Goal: Task Accomplishment & Management: Use online tool/utility

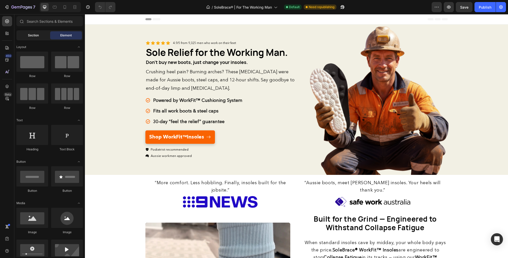
click at [26, 35] on div "Section" at bounding box center [33, 35] width 32 height 8
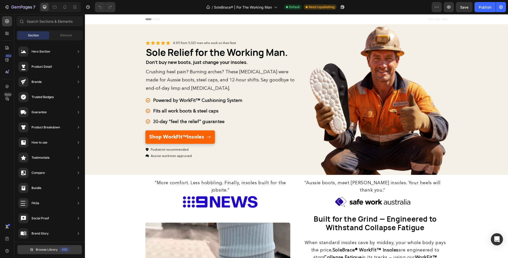
click at [43, 253] on button "Browse Library 450" at bounding box center [49, 249] width 65 height 9
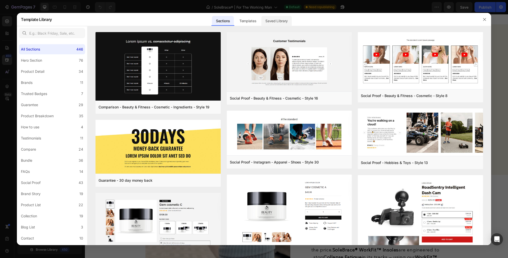
click at [0, 0] on div "Saved Library" at bounding box center [0, 0] width 0 height 0
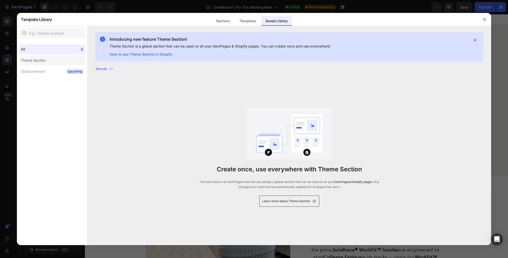
click at [56, 62] on label "Theme Section" at bounding box center [52, 60] width 66 height 10
click at [53, 47] on div "All 0" at bounding box center [52, 49] width 66 height 10
click at [0, 0] on div at bounding box center [0, 0] width 0 height 0
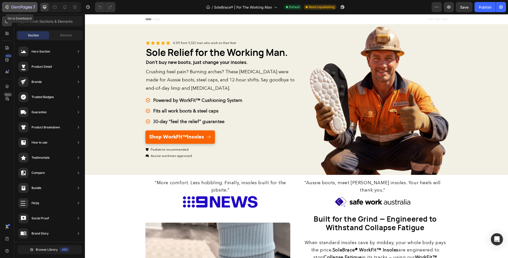
click at [5, 5] on icon "button" at bounding box center [6, 7] width 5 height 5
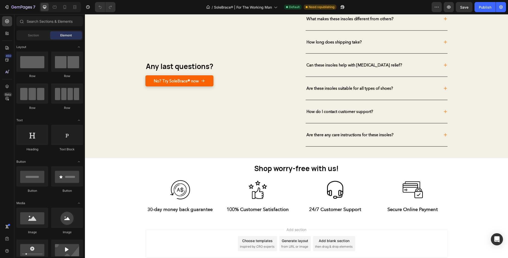
scroll to position [1445, 0]
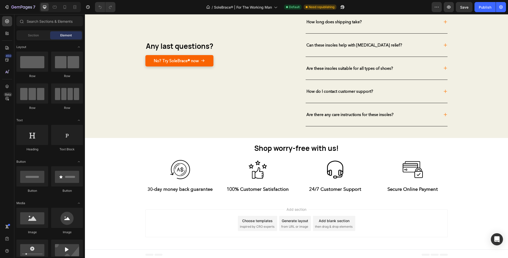
click at [251, 220] on div "Choose templates" at bounding box center [257, 220] width 31 height 5
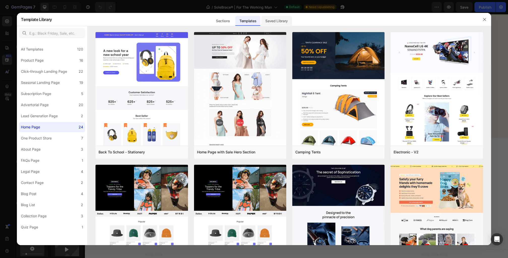
click at [0, 0] on div "Saved Library" at bounding box center [0, 0] width 0 height 0
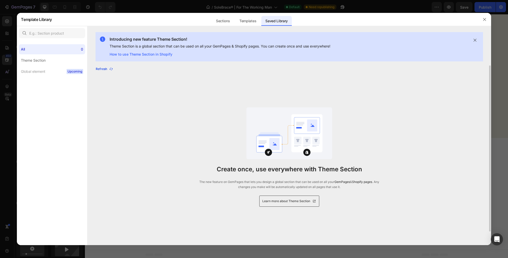
click at [0, 0] on icon "button" at bounding box center [0, 0] width 0 height 0
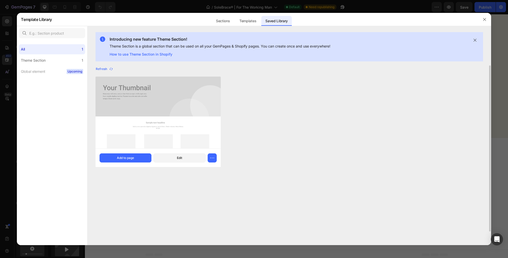
click at [203, 129] on img at bounding box center [158, 112] width 125 height 72
click at [143, 156] on button "Add to page" at bounding box center [126, 157] width 52 height 9
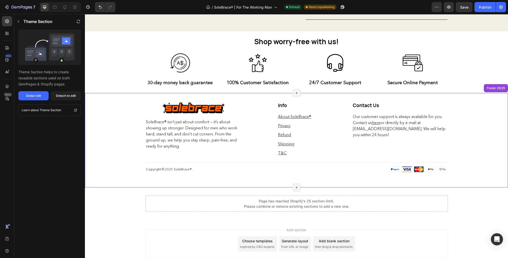
scroll to position [1572, 0]
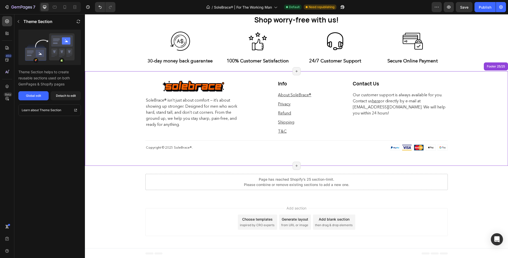
click at [286, 121] on u "Shipping" at bounding box center [286, 121] width 16 height 5
click at [296, 123] on p "Shipping" at bounding box center [296, 122] width 37 height 6
click at [311, 121] on p "Shipping" at bounding box center [296, 122] width 37 height 6
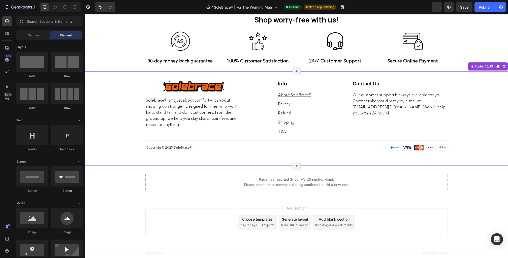
click at [470, 139] on div "Image Row SoleBrace® isn’t just about comfort — it’s about showing up stronger.…" at bounding box center [296, 118] width 423 height 95
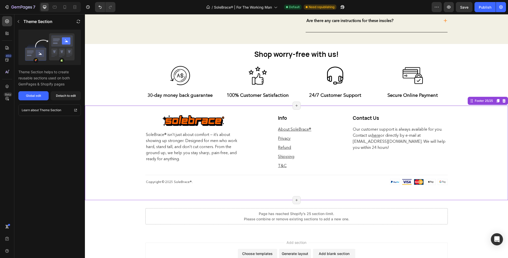
scroll to position [1533, 0]
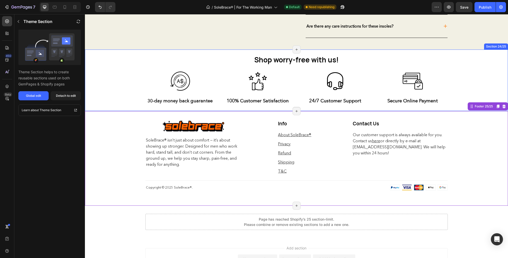
click at [127, 90] on div "Shop worry-free with us! Heading Row Image 30-day money back guarantee Text Blo…" at bounding box center [297, 79] width 416 height 50
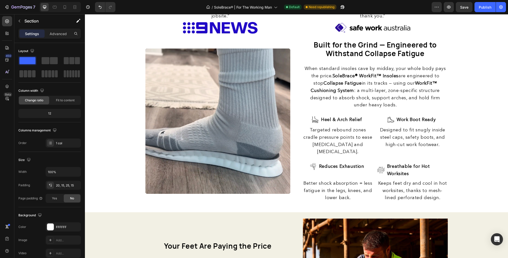
scroll to position [0, 0]
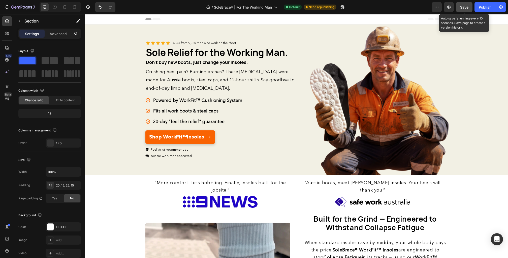
click at [461, 5] on span "Save" at bounding box center [465, 7] width 8 height 4
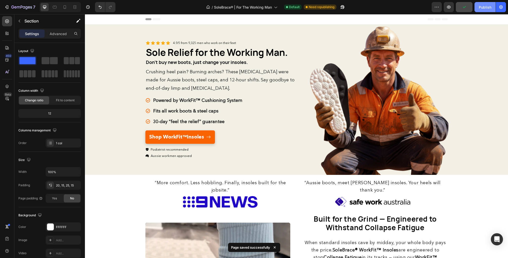
click at [486, 6] on div "Publish" at bounding box center [485, 7] width 13 height 5
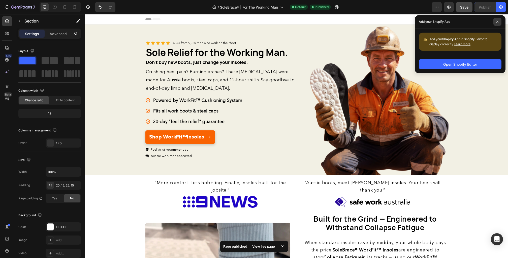
click at [500, 22] on span at bounding box center [498, 22] width 8 height 8
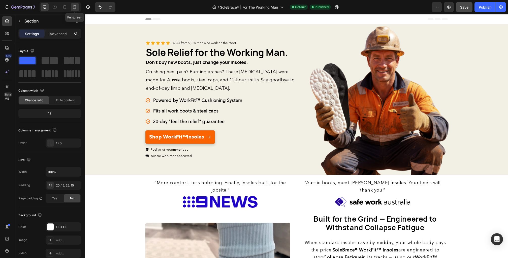
click at [75, 9] on icon at bounding box center [74, 7] width 5 height 5
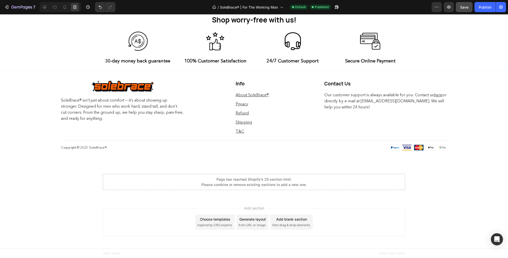
scroll to position [1569, 0]
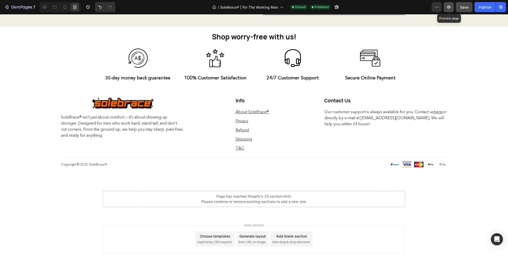
click at [449, 7] on icon "button" at bounding box center [449, 7] width 5 height 5
click at [46, 5] on icon at bounding box center [44, 7] width 5 height 5
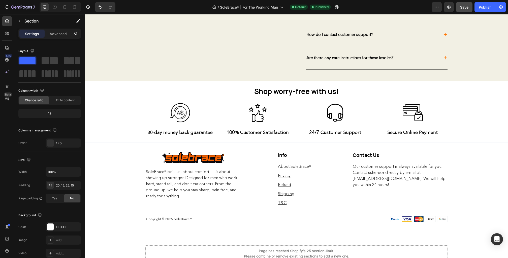
scroll to position [1514, 0]
click at [116, 178] on div "Image Row SoleBrace® isn’t just about comfort — it’s about showing up stronger.…" at bounding box center [296, 189] width 423 height 95
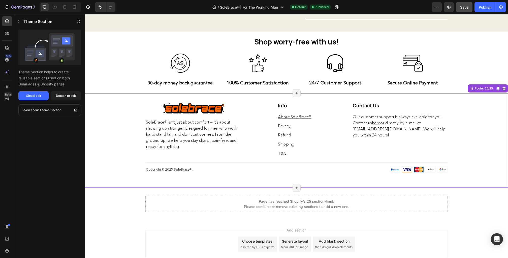
scroll to position [1584, 0]
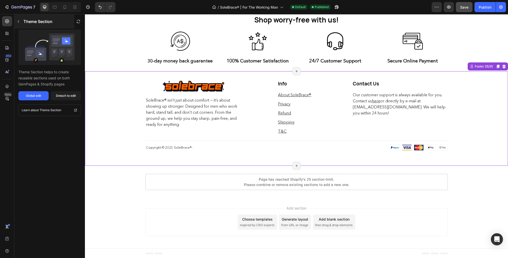
click at [15, 19] on button "button" at bounding box center [18, 21] width 8 height 8
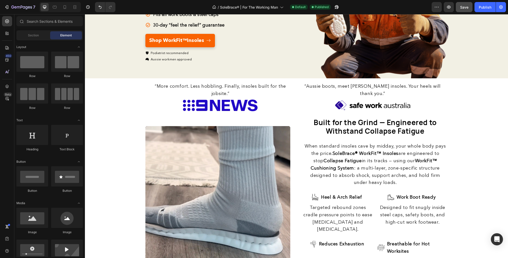
scroll to position [0, 0]
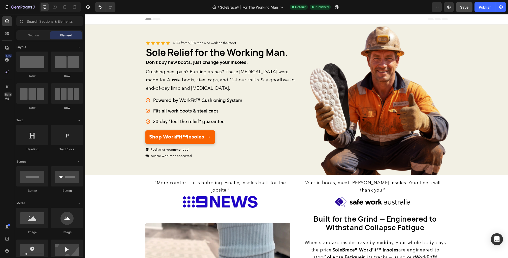
click at [104, 19] on span "Header" at bounding box center [100, 19] width 11 height 5
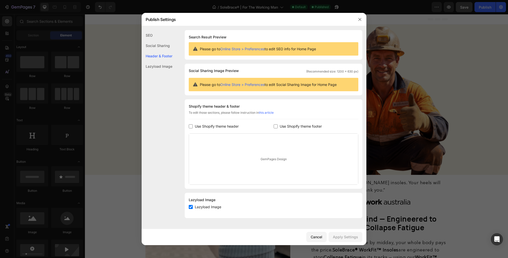
click at [209, 207] on span "Lazyload Image" at bounding box center [208, 207] width 26 height 6
checkbox input "false"
drag, startPoint x: 342, startPoint y: 234, endPoint x: 327, endPoint y: 156, distance: 79.5
click at [328, 156] on div "Publish Settings SEO Social Sharing Header & Footer Lazyload Image SEO Search R…" at bounding box center [254, 129] width 225 height 232
click at [347, 236] on div "Apply Settings" at bounding box center [345, 236] width 25 height 5
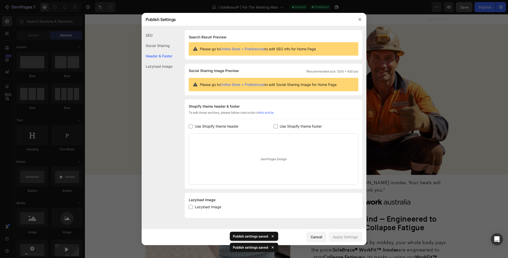
click at [169, 51] on div "Social Sharing" at bounding box center [157, 56] width 31 height 10
click at [157, 40] on div "SEO" at bounding box center [157, 45] width 31 height 10
click at [358, 19] on icon "button" at bounding box center [360, 19] width 4 height 4
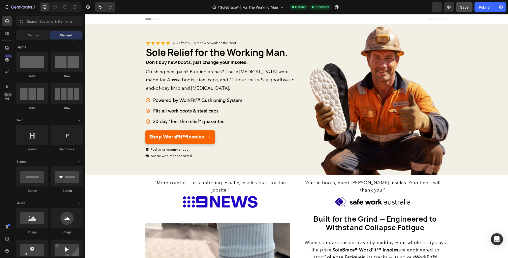
click at [103, 19] on span "Header" at bounding box center [100, 19] width 11 height 5
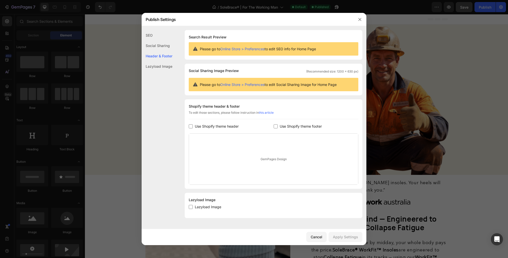
click at [214, 125] on span "Use Shopify theme header" at bounding box center [217, 126] width 44 height 6
checkbox input "true"
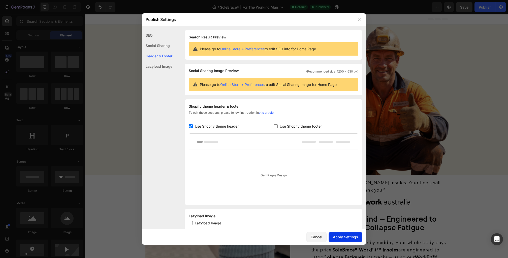
click at [343, 234] on div "Apply Settings" at bounding box center [345, 236] width 25 height 5
click at [362, 19] on button "button" at bounding box center [360, 19] width 8 height 8
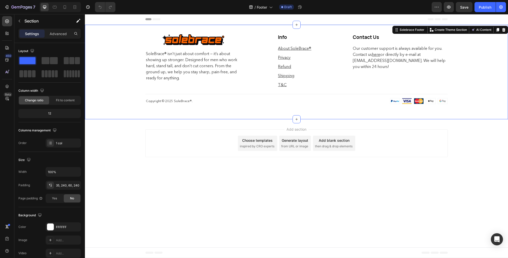
click at [123, 69] on div "Image Row SoleBrace® isn’t just about comfort — it’s about showing up stronger.…" at bounding box center [296, 71] width 423 height 95
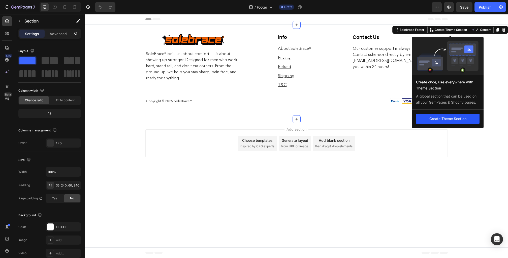
click at [441, 120] on button "Create Theme Section" at bounding box center [448, 118] width 64 height 10
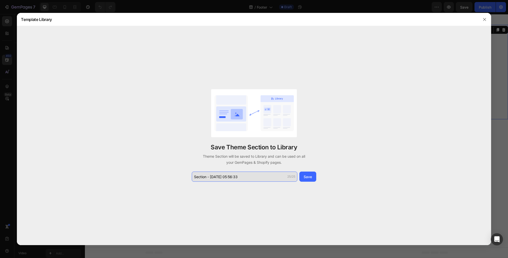
click at [249, 177] on input "Section - Aug 28 05:56:33" at bounding box center [245, 176] width 106 height 10
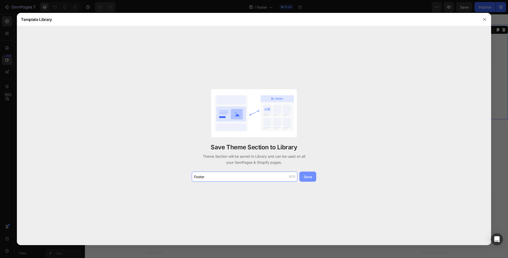
type input "Footer"
click at [312, 179] on button "Save" at bounding box center [308, 176] width 17 height 10
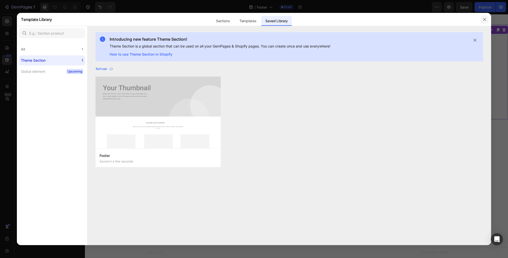
click at [482, 17] on button "button" at bounding box center [485, 19] width 8 height 8
